Goal: Transaction & Acquisition: Purchase product/service

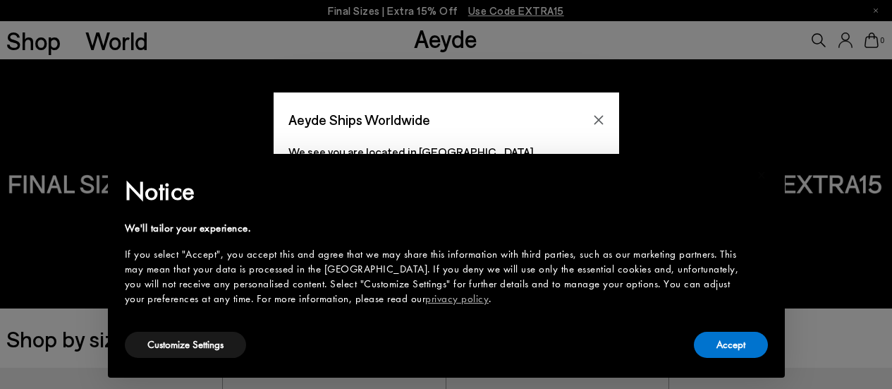
click at [601, 122] on icon "Close" at bounding box center [598, 119] width 11 height 11
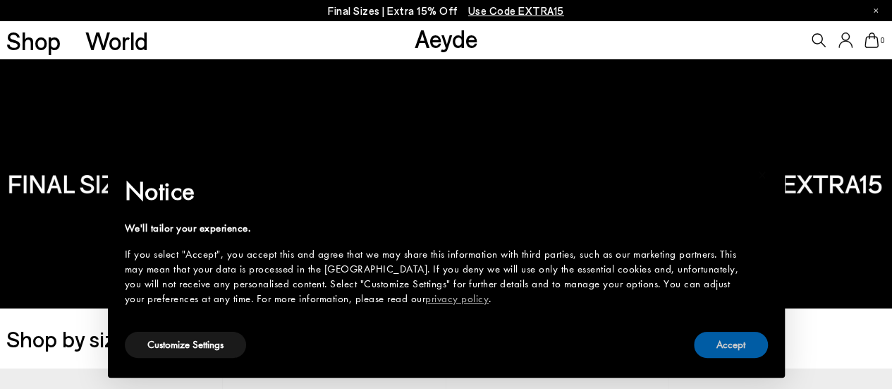
click at [714, 347] on button "Accept" at bounding box center [731, 345] width 74 height 26
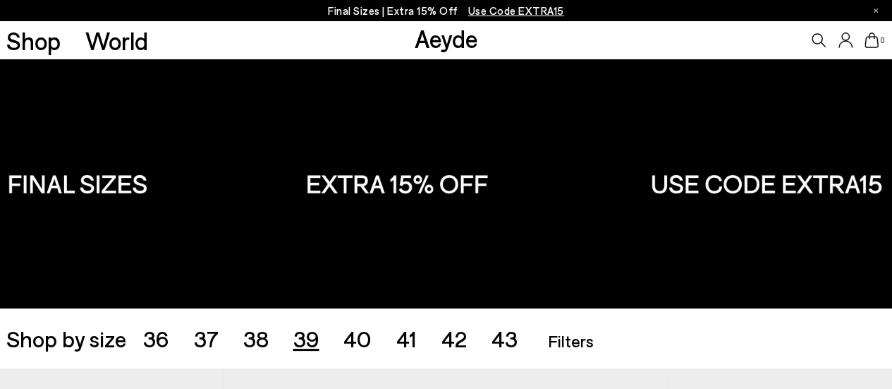
click at [303, 341] on span "39" at bounding box center [306, 338] width 26 height 27
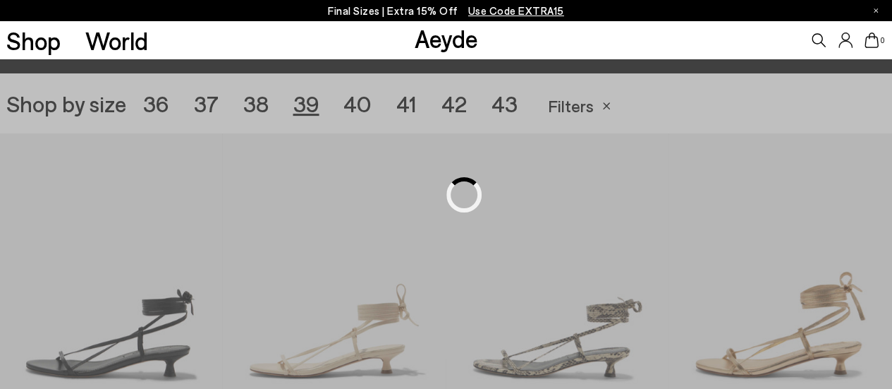
scroll to position [248, 0]
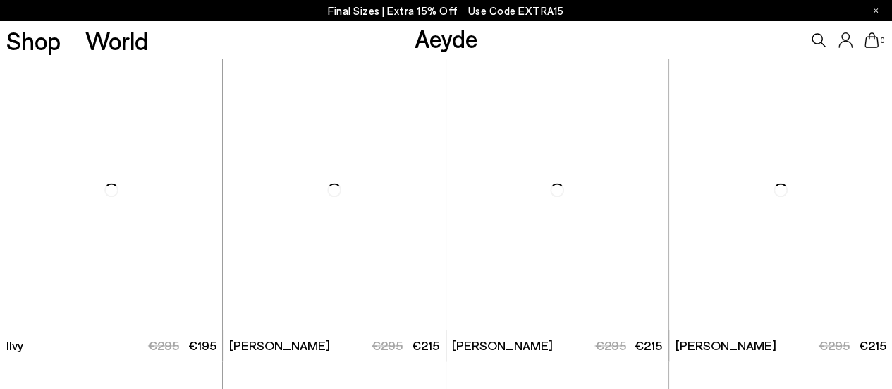
scroll to position [940, 0]
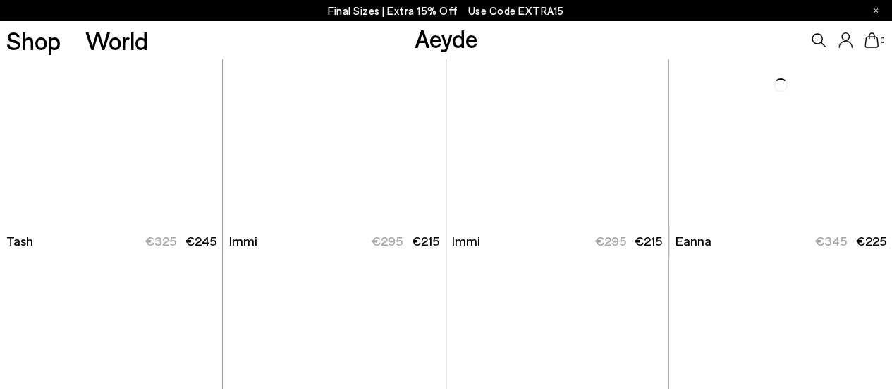
scroll to position [2292, 0]
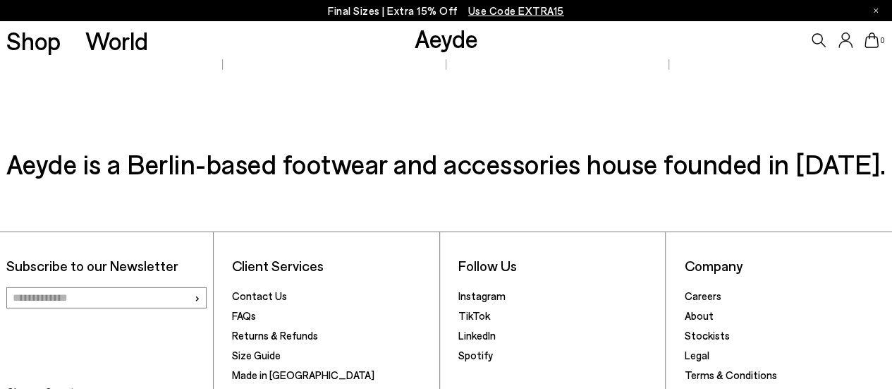
scroll to position [4659, 0]
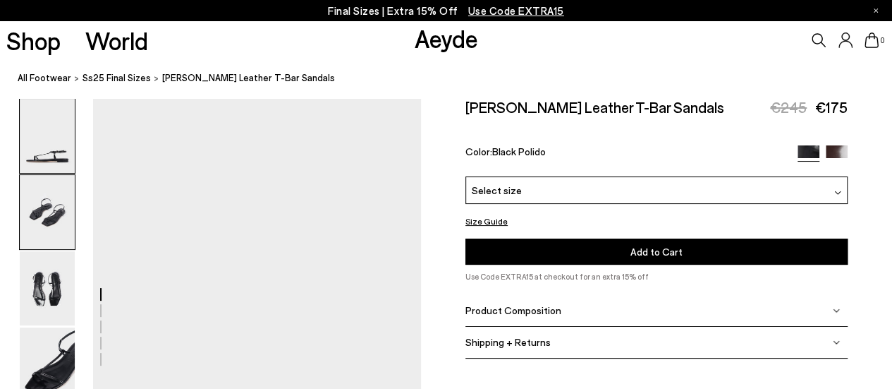
click at [37, 221] on img at bounding box center [47, 212] width 55 height 74
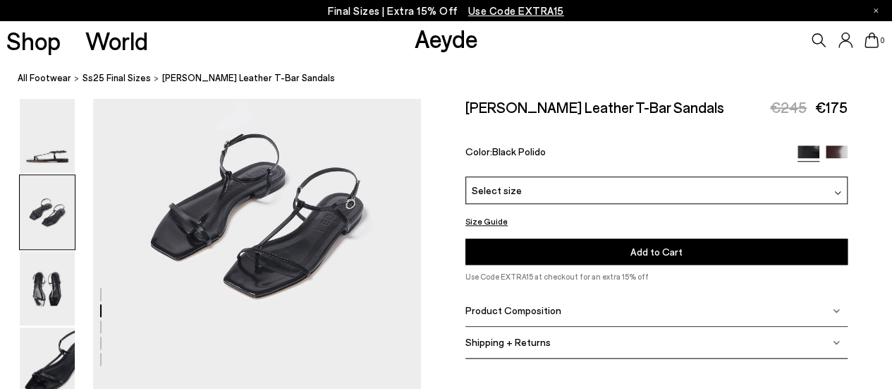
scroll to position [543, 0]
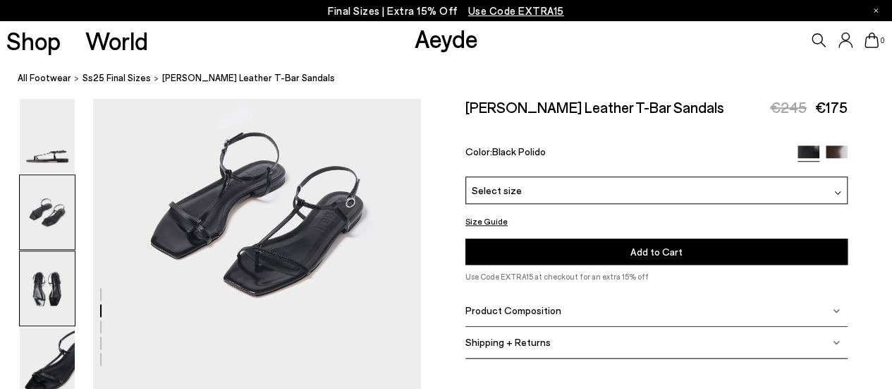
click at [34, 289] on img at bounding box center [47, 288] width 55 height 74
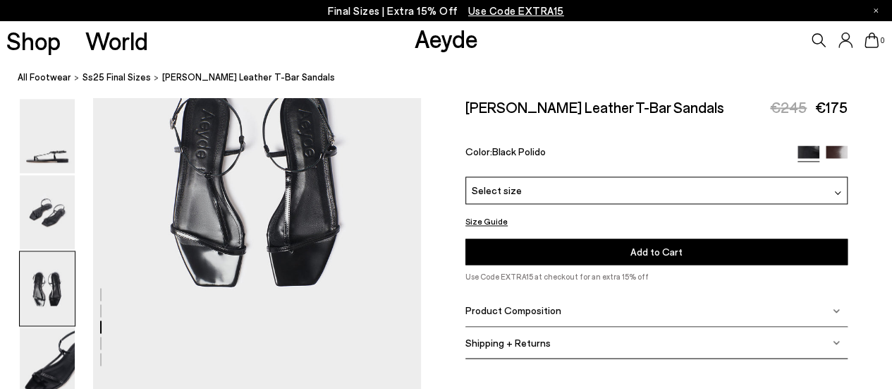
scroll to position [1013, 0]
click at [836, 152] on img at bounding box center [837, 156] width 22 height 22
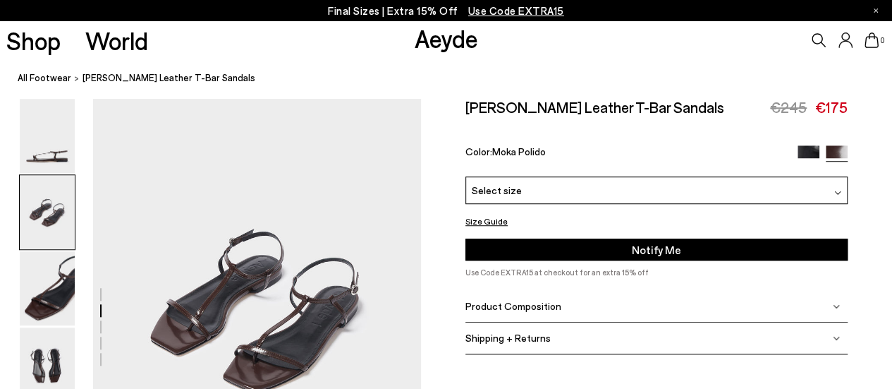
scroll to position [539, 0]
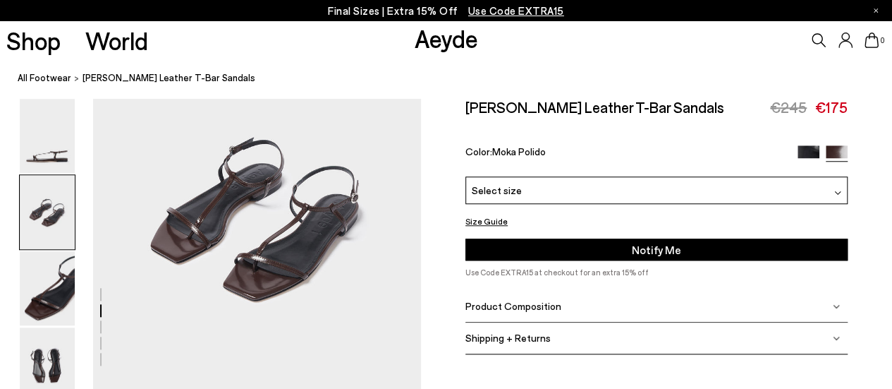
click at [559, 195] on div "Select size" at bounding box center [657, 190] width 382 height 28
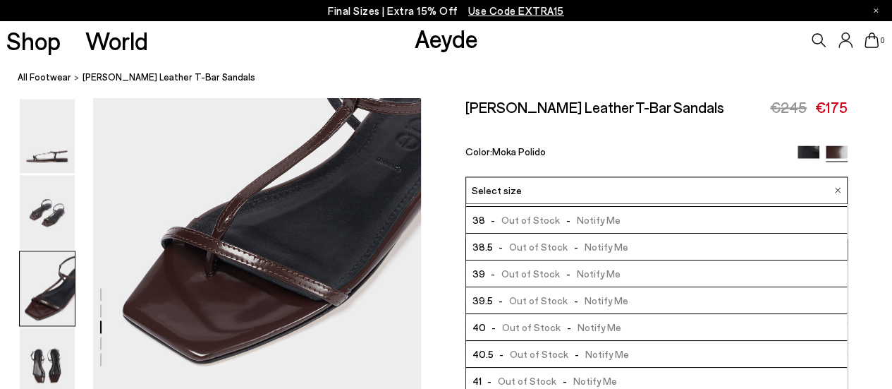
scroll to position [1018, 0]
click at [835, 188] on img at bounding box center [838, 190] width 7 height 6
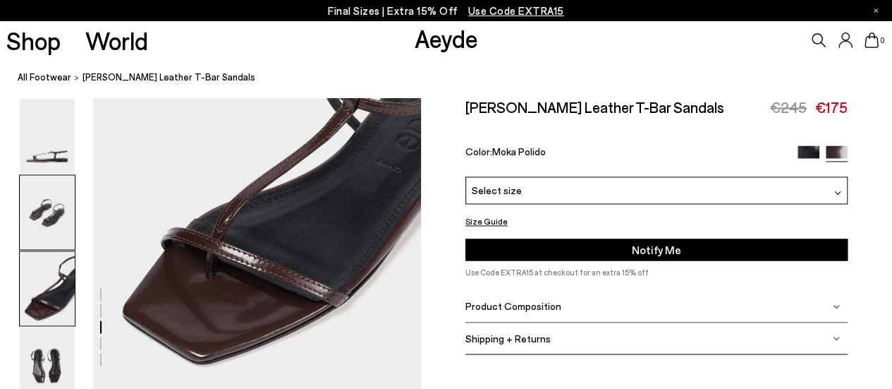
click at [44, 210] on img at bounding box center [47, 212] width 55 height 74
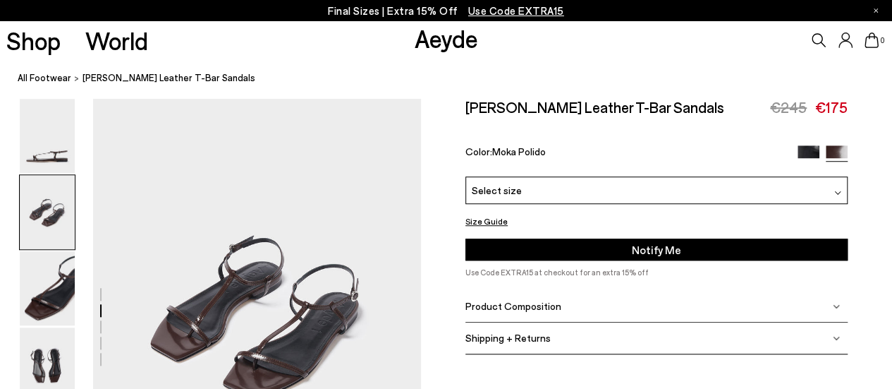
scroll to position [440, 0]
click at [804, 148] on img at bounding box center [809, 156] width 22 height 22
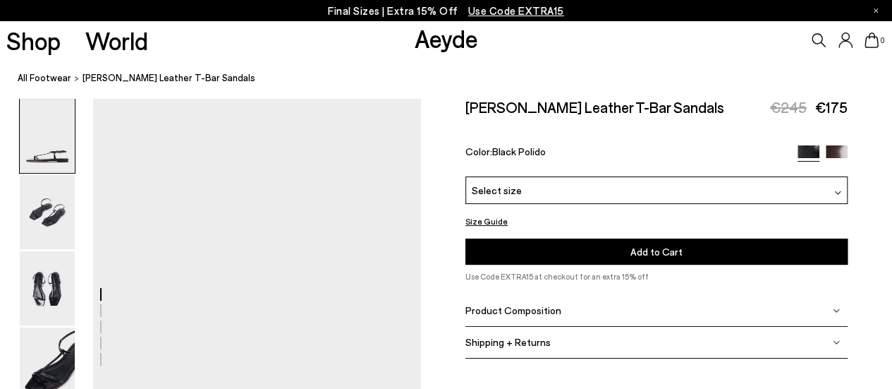
click at [540, 193] on div "Select size" at bounding box center [657, 190] width 382 height 28
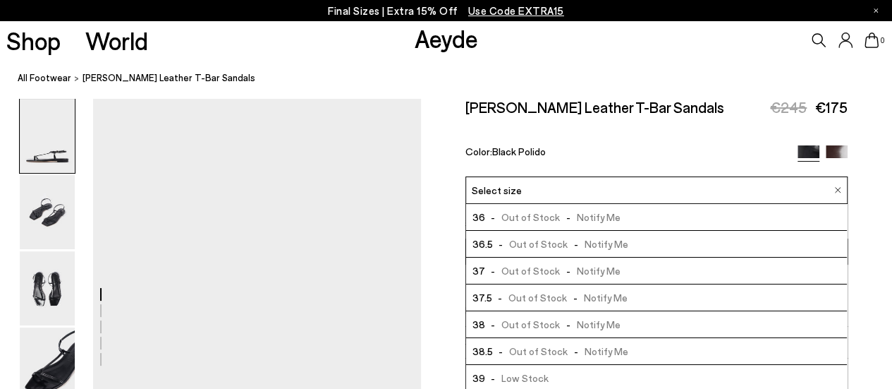
scroll to position [104, 0]
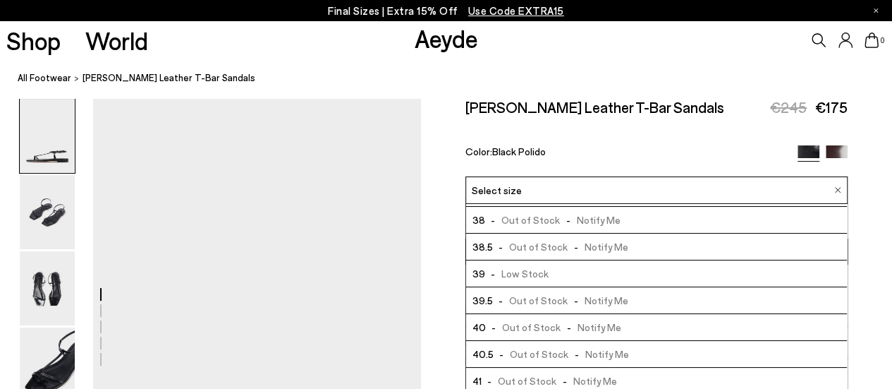
click at [525, 274] on span "- Low Stock" at bounding box center [516, 274] width 63 height 18
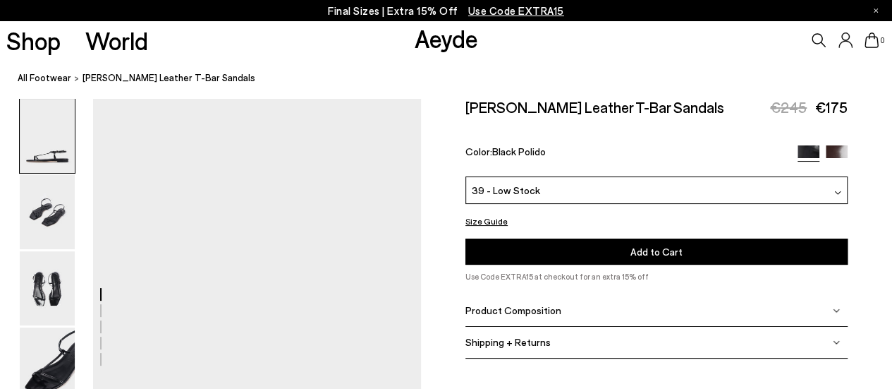
click at [587, 246] on button "Add to Cart Select a Size First" at bounding box center [657, 251] width 382 height 26
